Goal: Check status

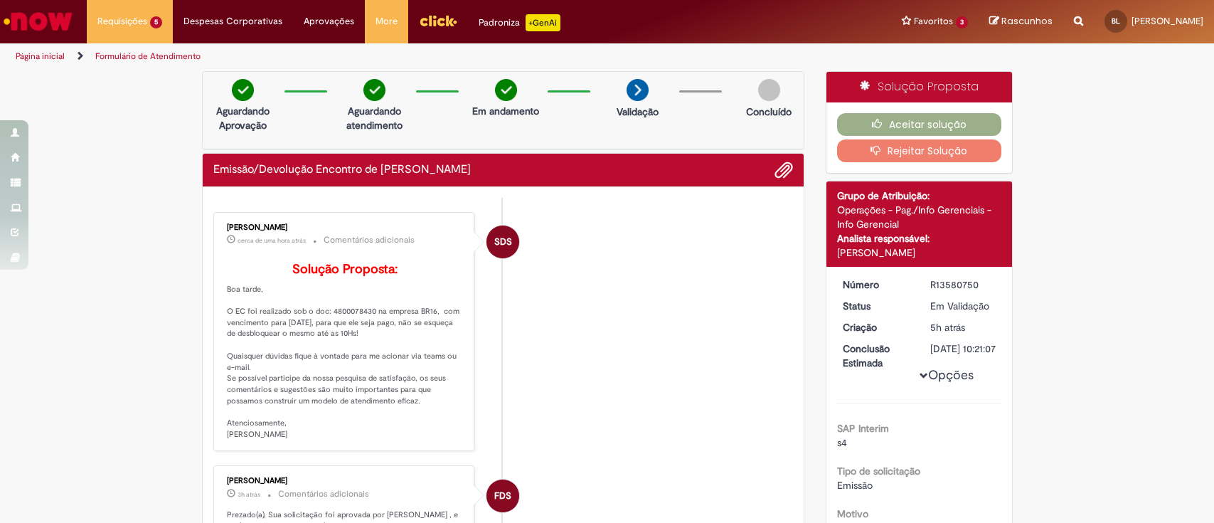
click at [0, 0] on span "Emissão/Devolução Encontro de [PERSON_NAME]" at bounding box center [0, 0] width 0 height 0
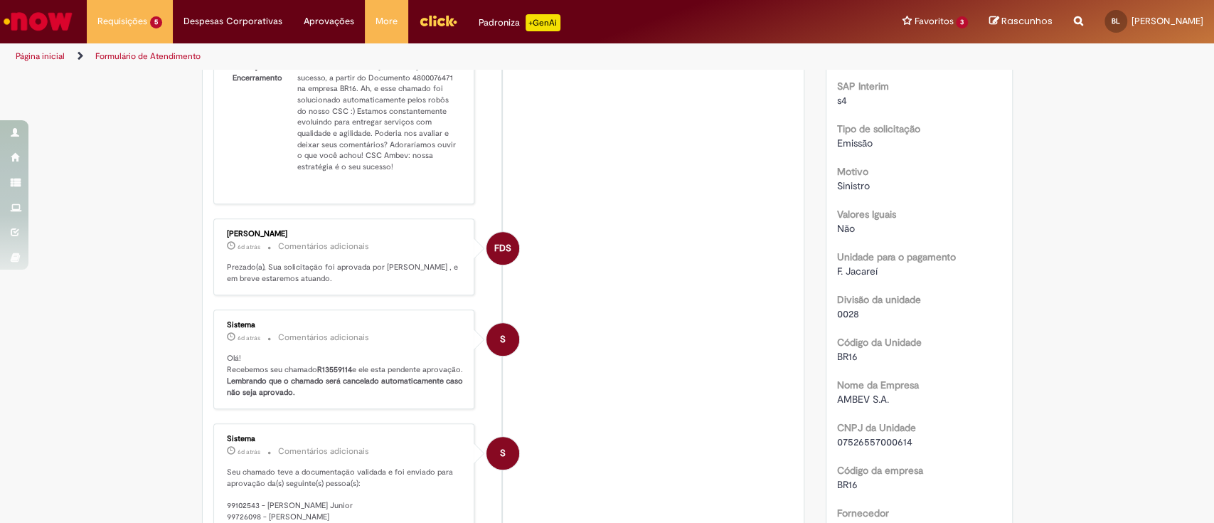
scroll to position [271, 0]
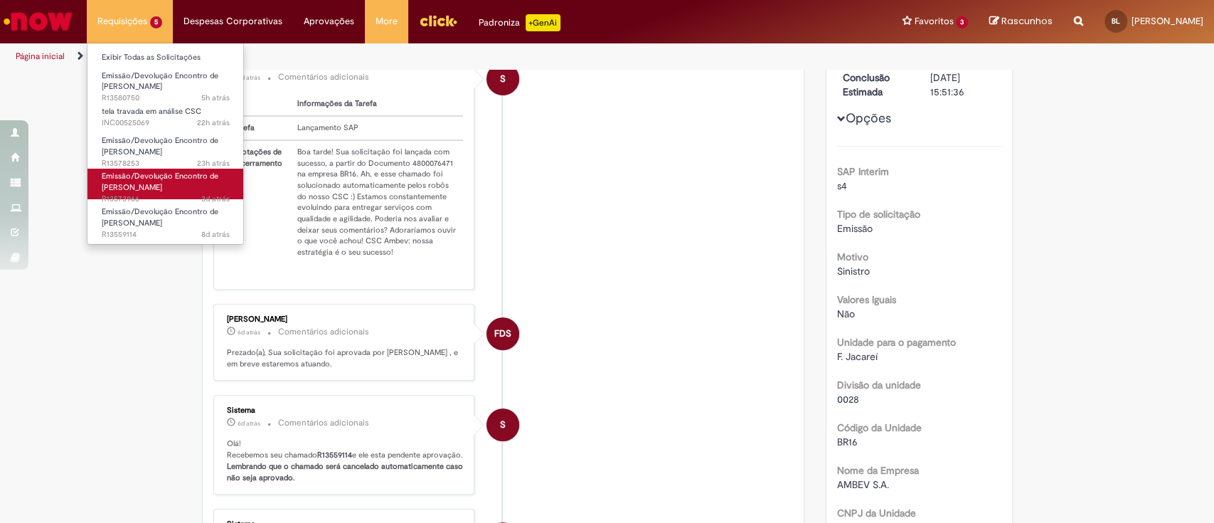
click at [165, 181] on link "Emissão/Devolução Encontro de Contas Fornecedor 3d atrás 3 dias atrás R13573966" at bounding box center [165, 184] width 157 height 31
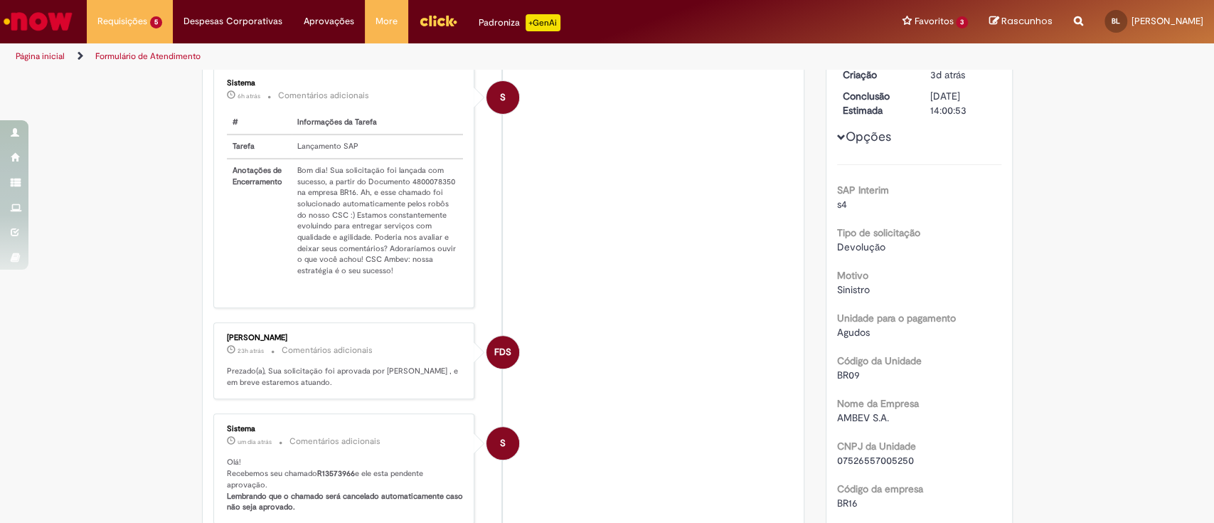
scroll to position [271, 0]
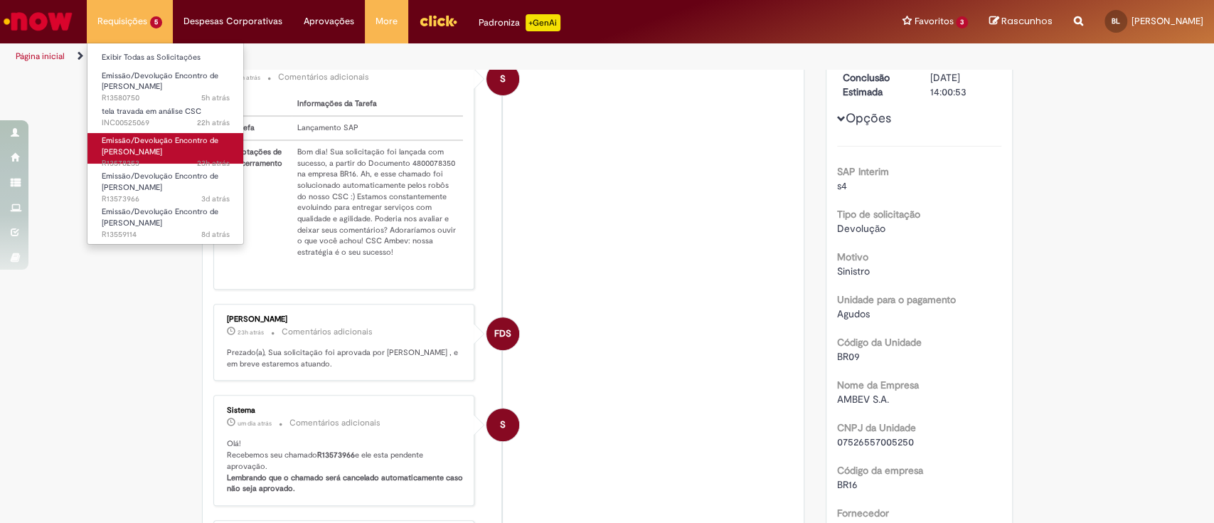
click at [187, 145] on link "Emissão/Devolução Encontro de Contas Fornecedor 23h atrás 23 horas atrás R13578…" at bounding box center [165, 148] width 157 height 31
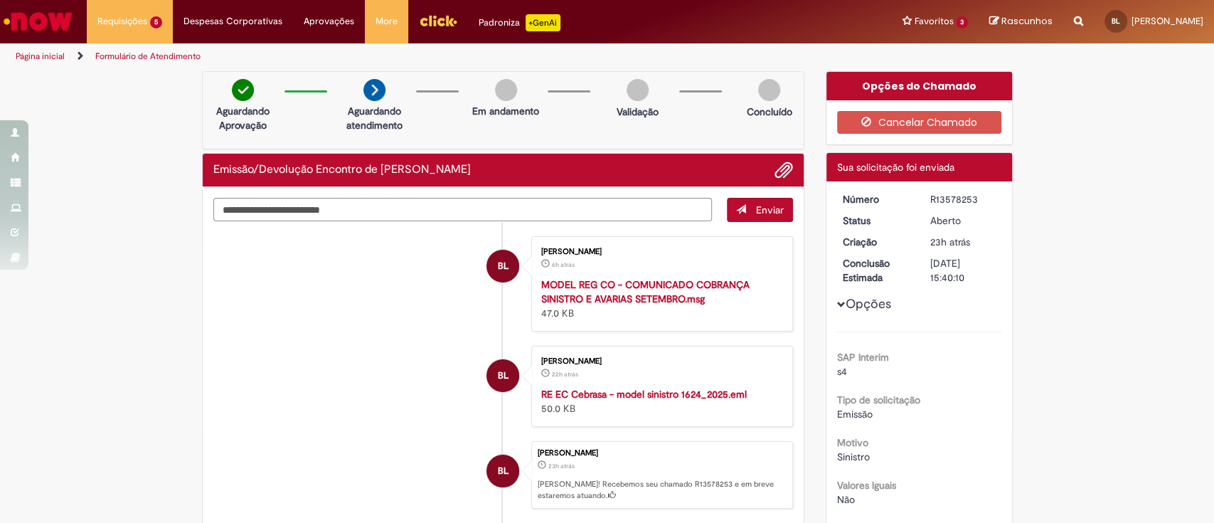
click at [931, 196] on div "R13578253" at bounding box center [963, 199] width 66 height 14
click at [932, 196] on div "R13578253" at bounding box center [963, 199] width 66 height 14
copy div "R13578253"
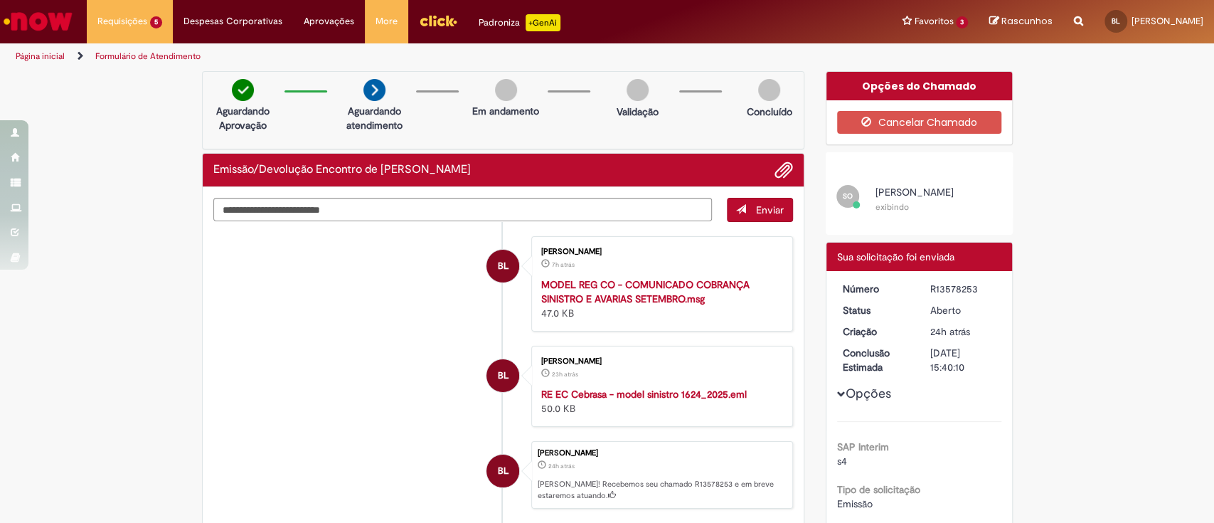
click at [576, 395] on strong "RE EC Cebrasa - model sinistro 1624_2025.eml" at bounding box center [644, 394] width 206 height 13
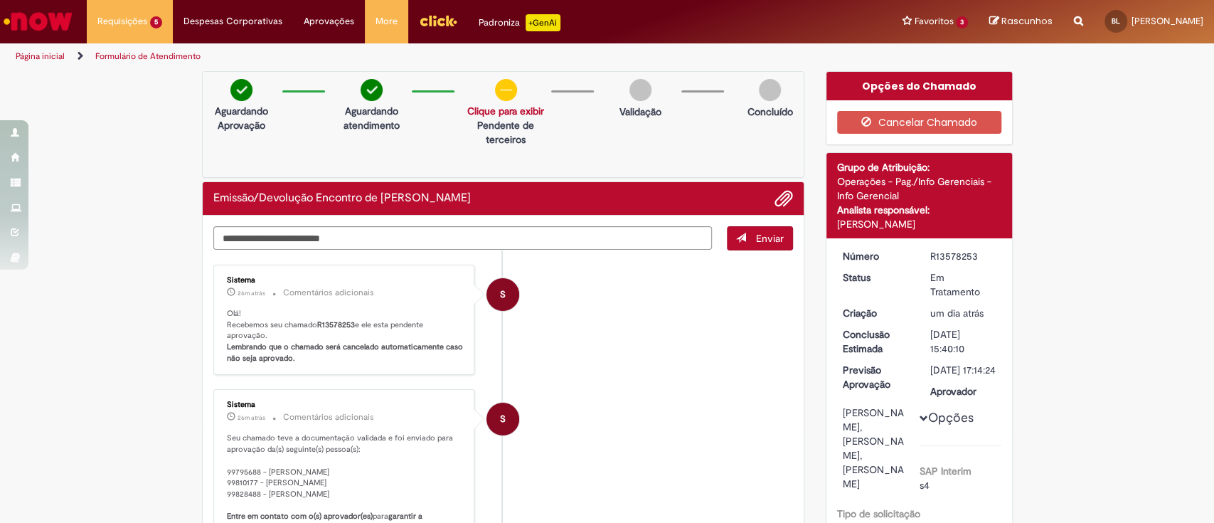
click at [951, 255] on div "R13578253" at bounding box center [963, 256] width 66 height 14
click at [952, 254] on div "R13578253" at bounding box center [963, 256] width 66 height 14
copy div "R13578253"
